Goal: Task Accomplishment & Management: Manage account settings

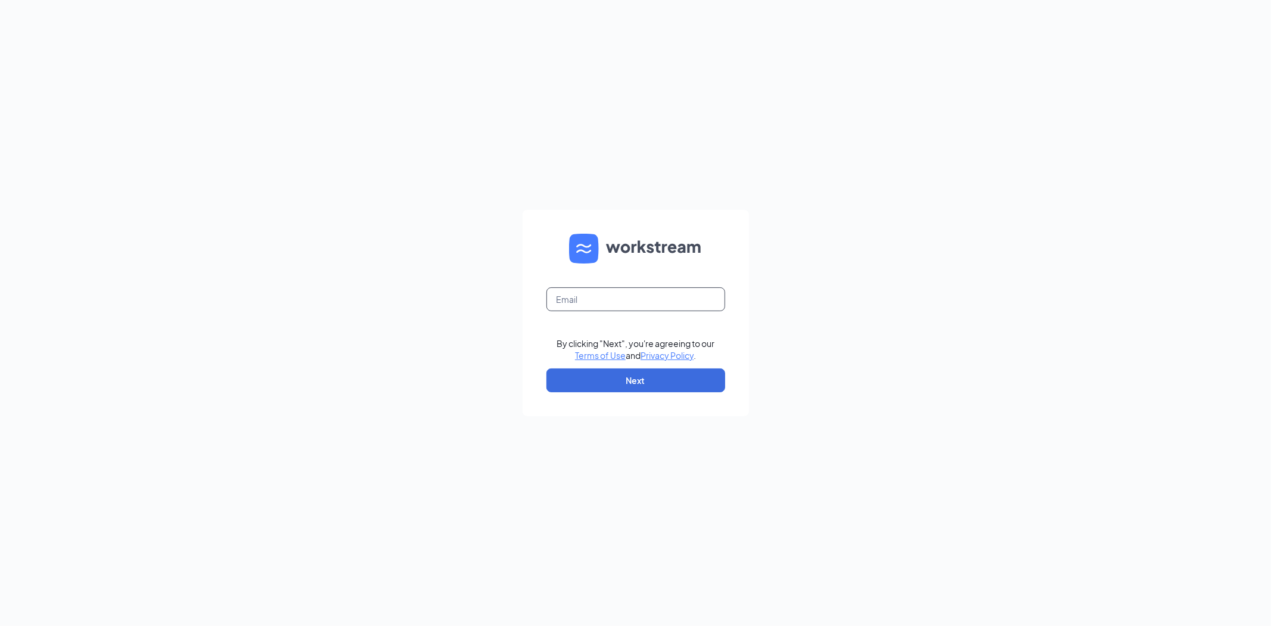
click at [689, 298] on input "text" at bounding box center [635, 299] width 179 height 24
type input "peggywinge@ddcoastal.com"
drag, startPoint x: 652, startPoint y: 385, endPoint x: 688, endPoint y: 395, distance: 37.2
click at [654, 386] on button "Next" at bounding box center [635, 380] width 179 height 24
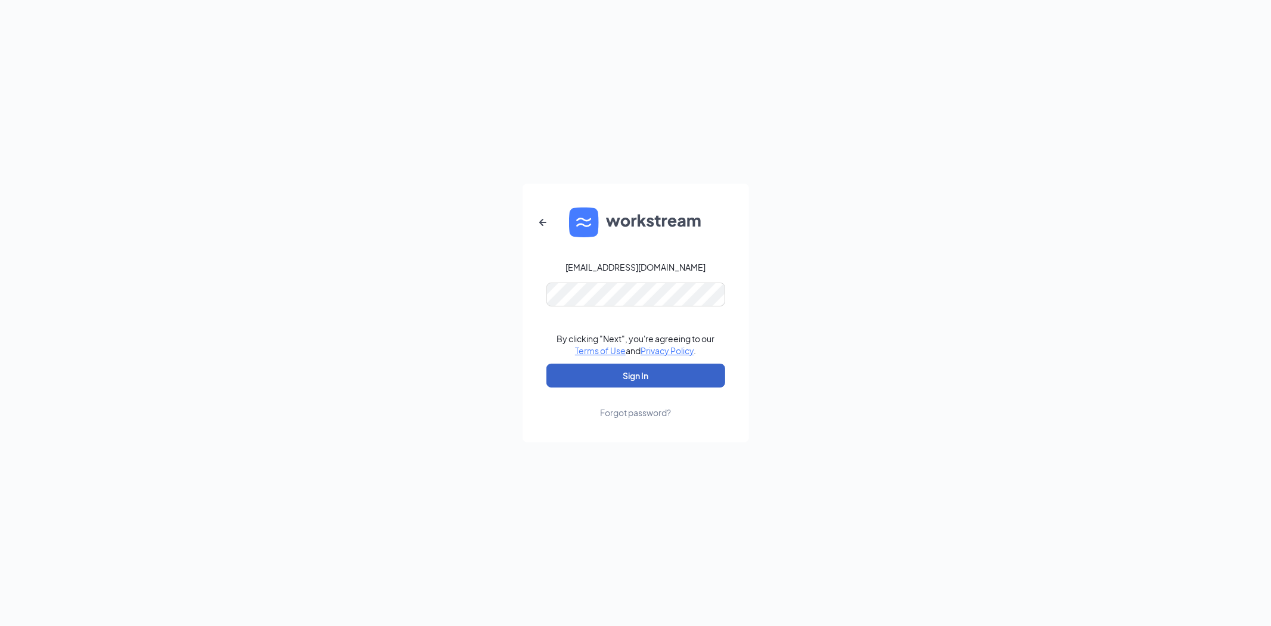
click at [621, 382] on button "Sign In" at bounding box center [635, 375] width 179 height 24
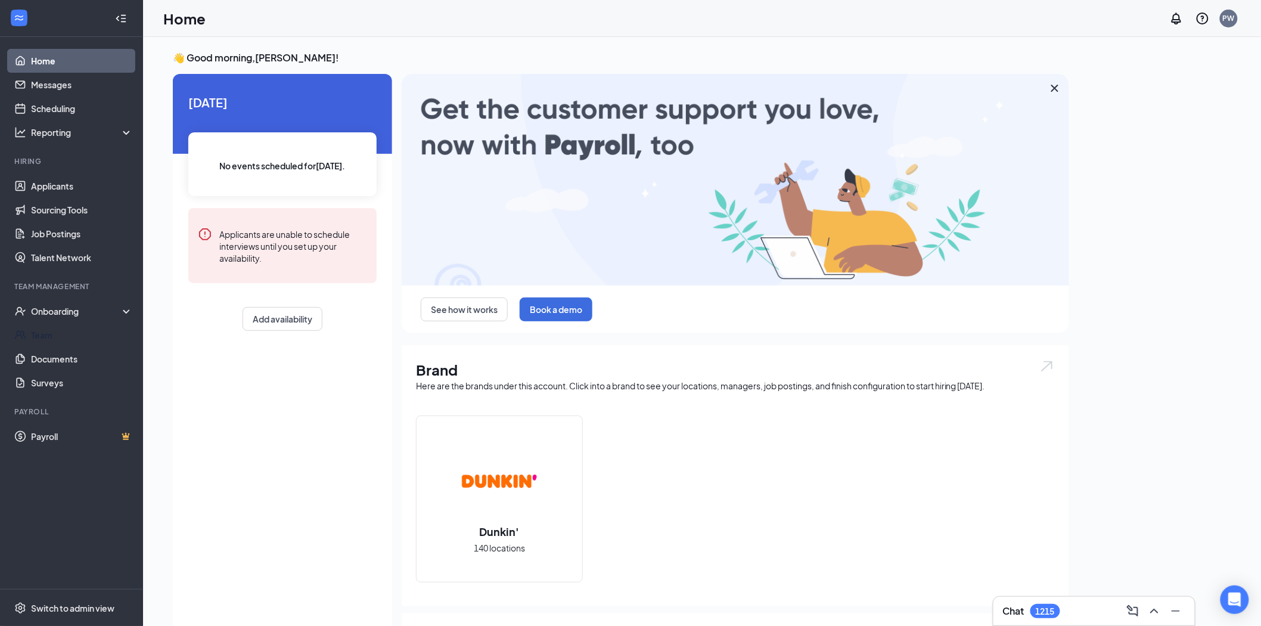
drag, startPoint x: 40, startPoint y: 332, endPoint x: 325, endPoint y: 281, distance: 289.9
click at [40, 332] on link "Team" at bounding box center [82, 335] width 102 height 24
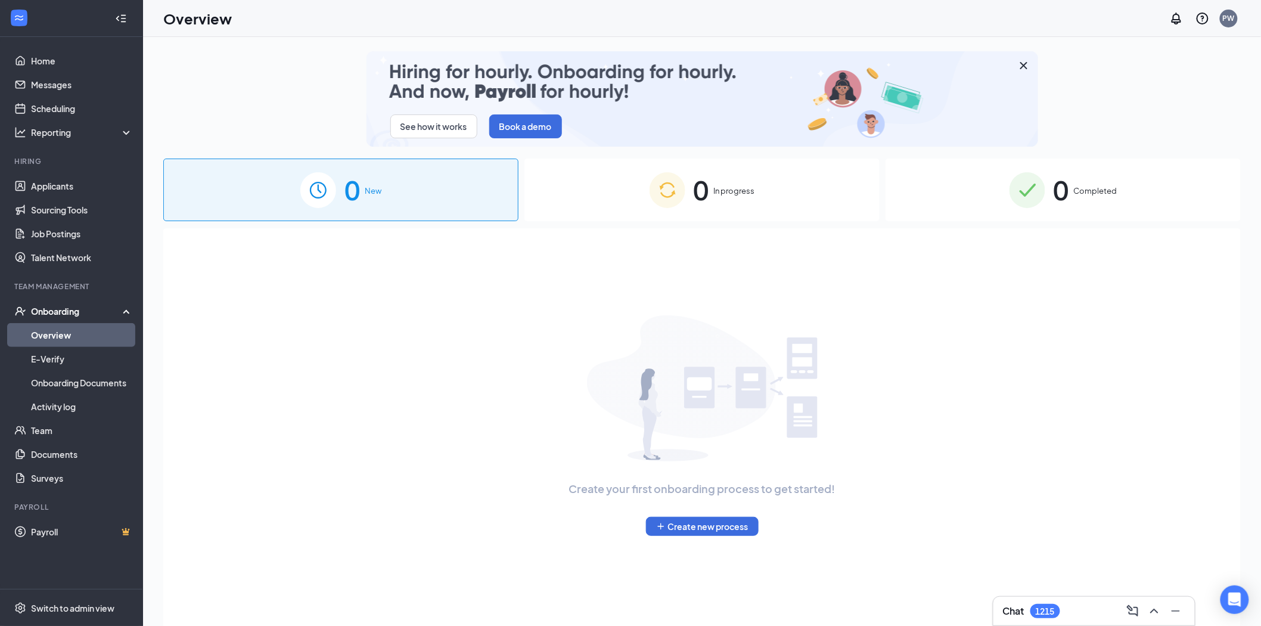
click at [739, 205] on div "0 In progress" at bounding box center [701, 190] width 355 height 63
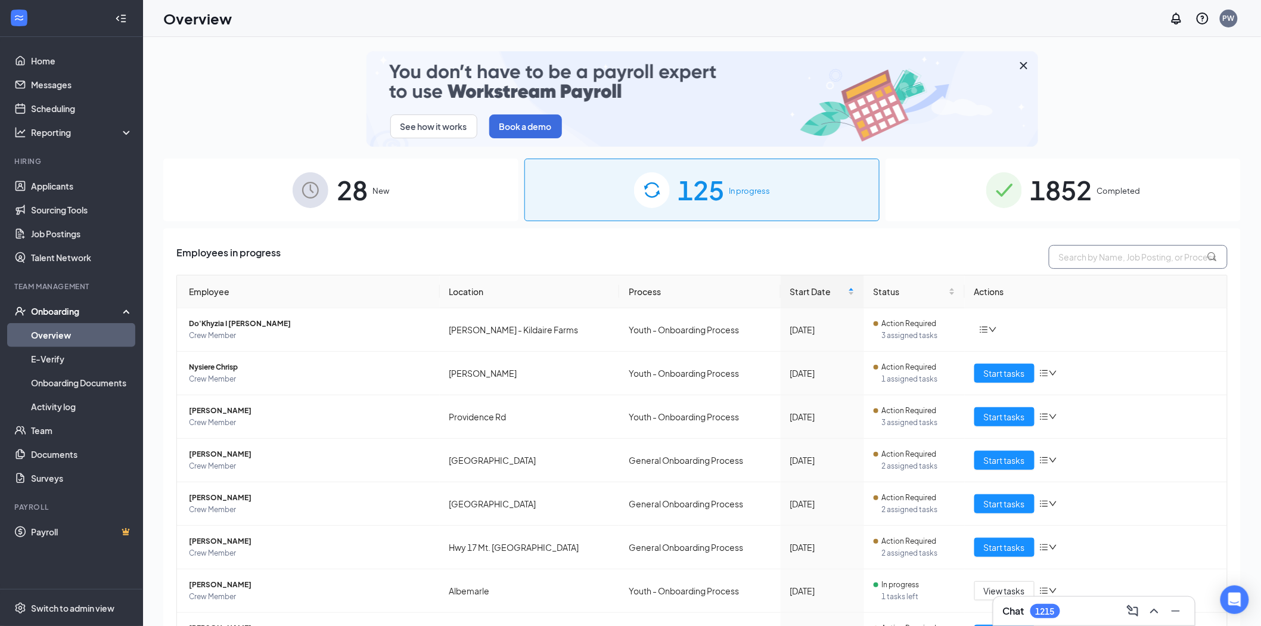
click at [1076, 254] on input "text" at bounding box center [1138, 257] width 179 height 24
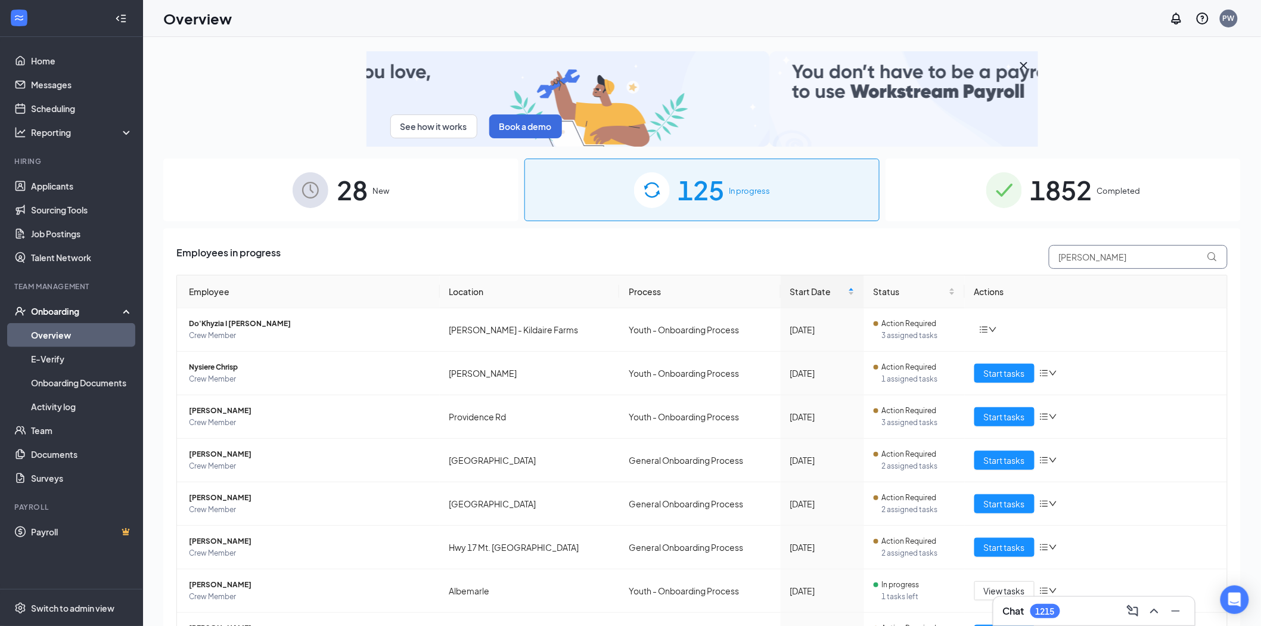
type input "[PERSON_NAME]"
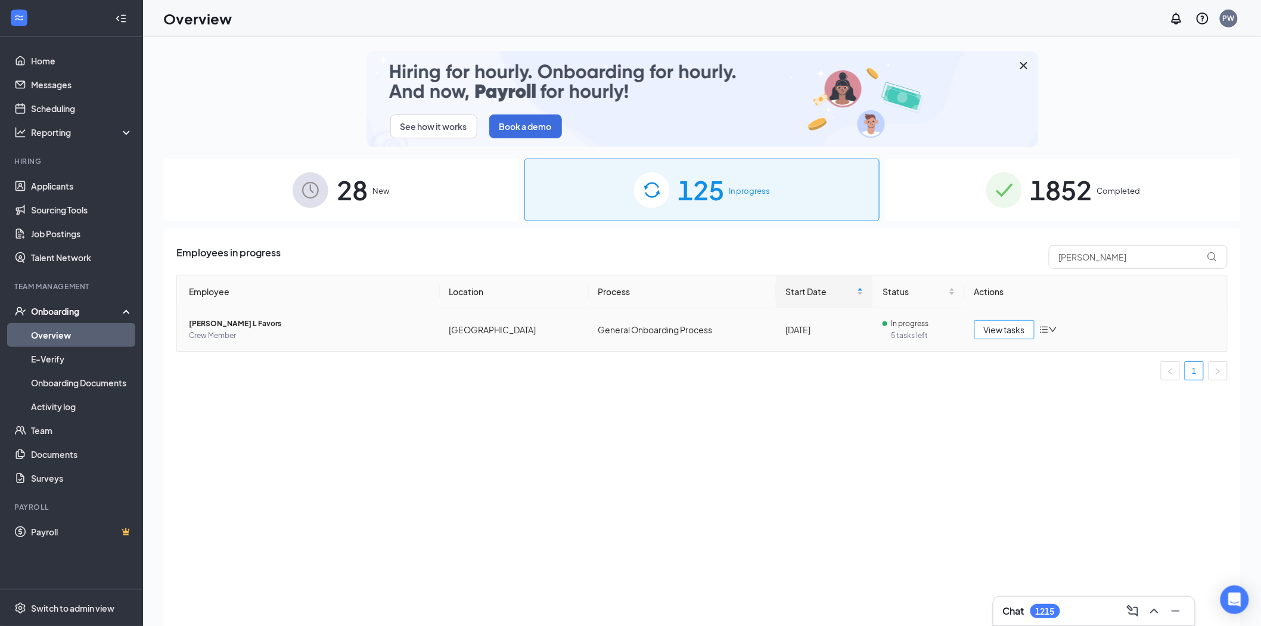
click at [1001, 325] on span "View tasks" at bounding box center [1004, 329] width 41 height 13
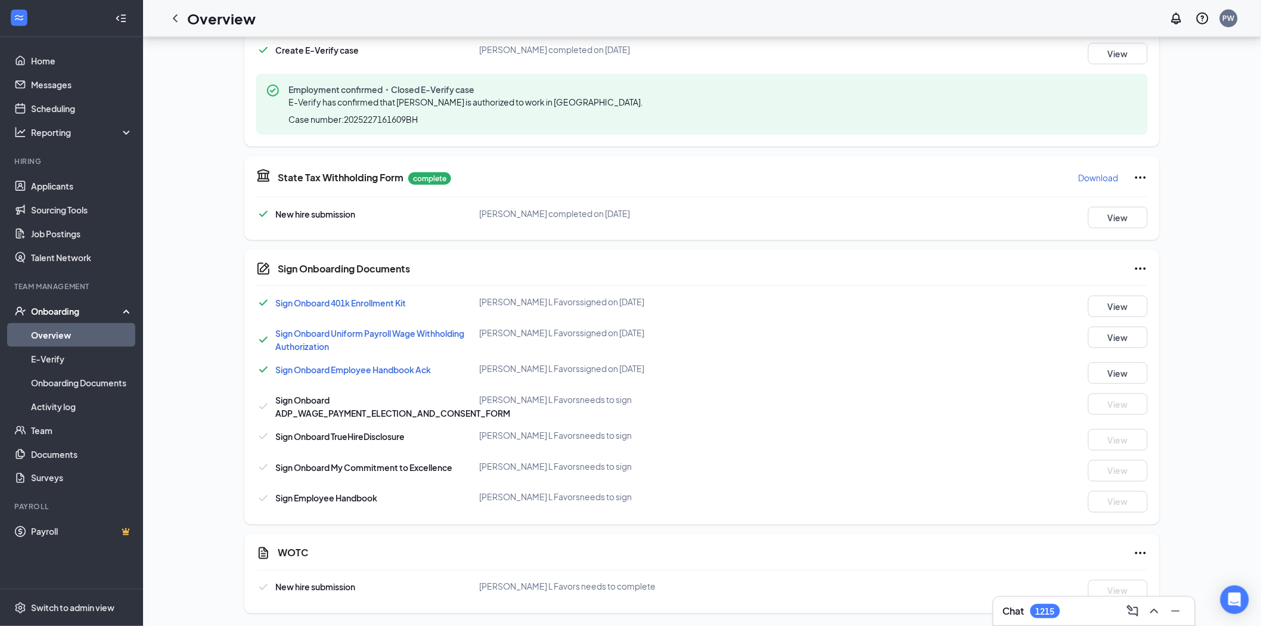
scroll to position [476, 0]
drag, startPoint x: 45, startPoint y: 434, endPoint x: 189, endPoint y: 377, distance: 155.1
click at [45, 434] on link "Team" at bounding box center [82, 430] width 102 height 24
